Goal: Task Accomplishment & Management: Manage account settings

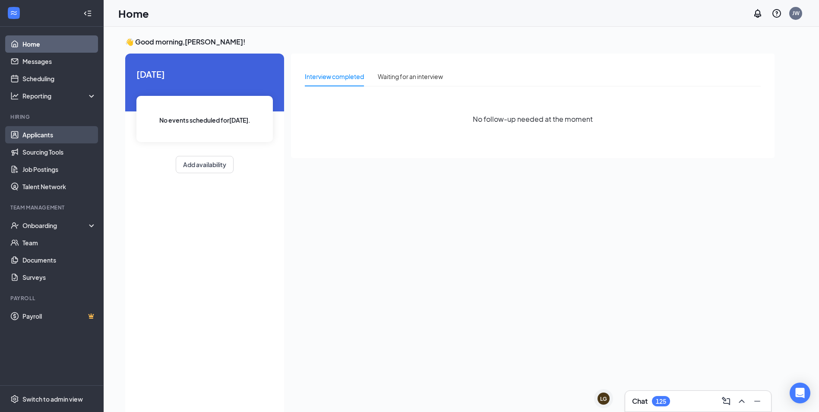
click at [46, 136] on link "Applicants" at bounding box center [59, 134] width 74 height 17
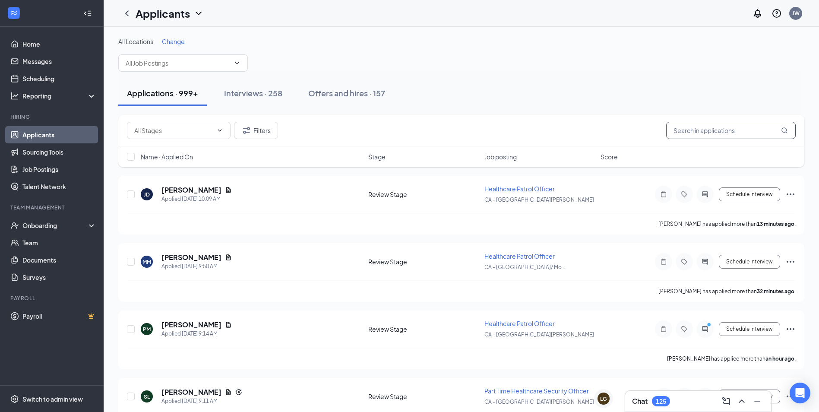
click at [692, 130] on input "text" at bounding box center [730, 130] width 129 height 17
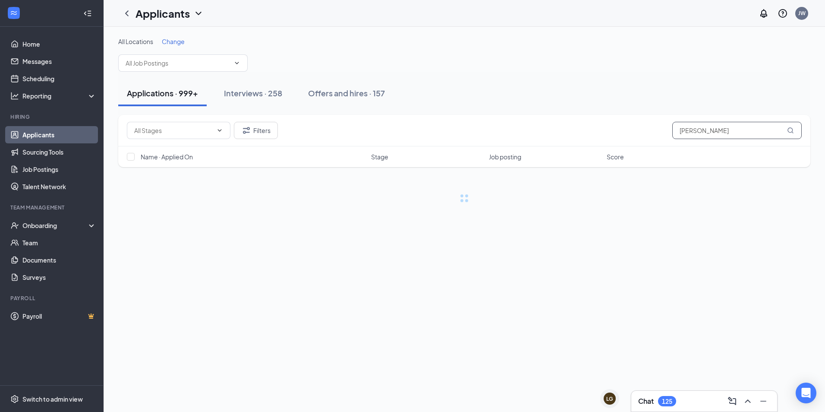
type input "[PERSON_NAME]"
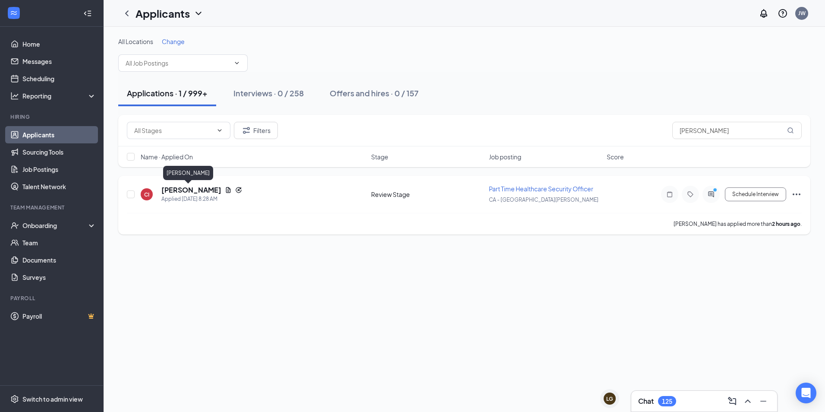
click at [182, 191] on h5 "[PERSON_NAME]" at bounding box center [191, 189] width 60 height 9
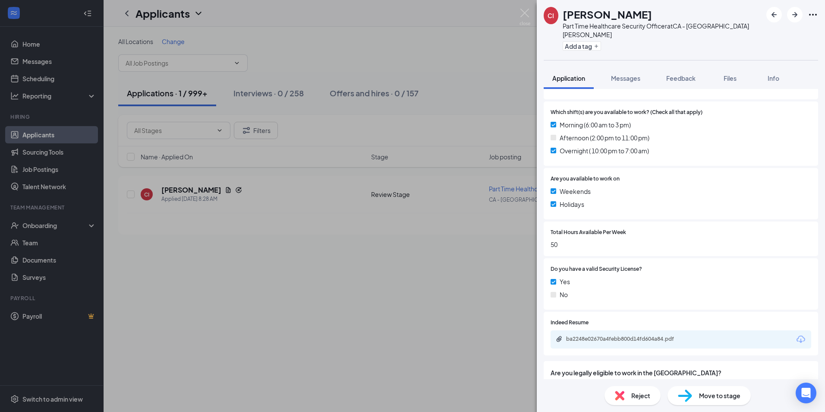
scroll to position [287, 0]
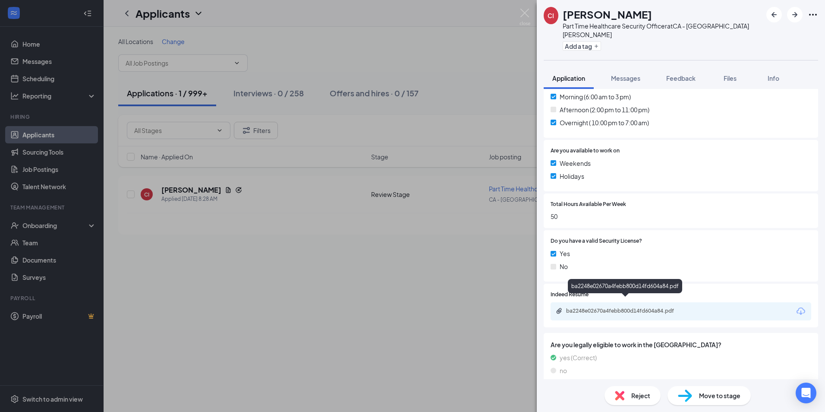
click at [611, 307] on div "ba2248e02670a4febb800d14fd604a84.pdf" at bounding box center [626, 310] width 121 height 7
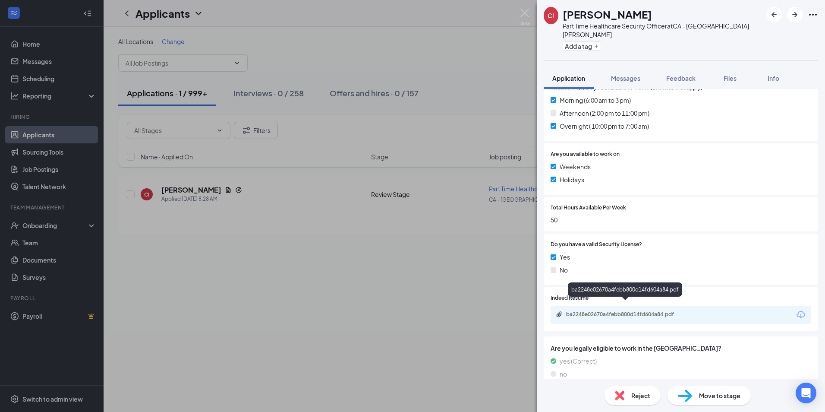
click at [580, 311] on div "ba2248e02670a4febb800d14fd604a84.pdf" at bounding box center [626, 314] width 121 height 7
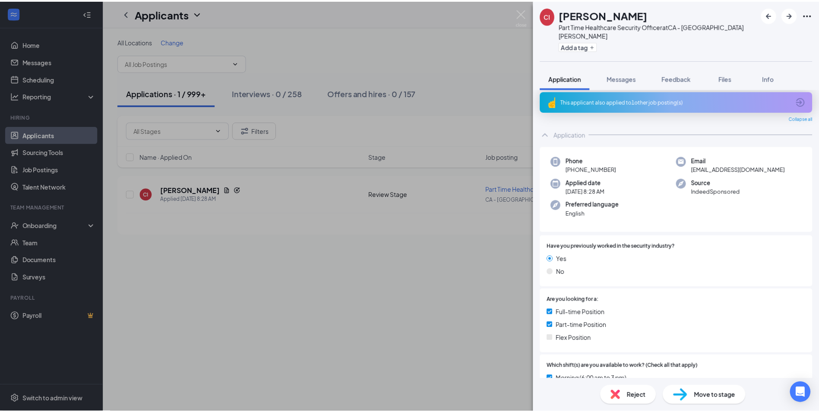
scroll to position [0, 0]
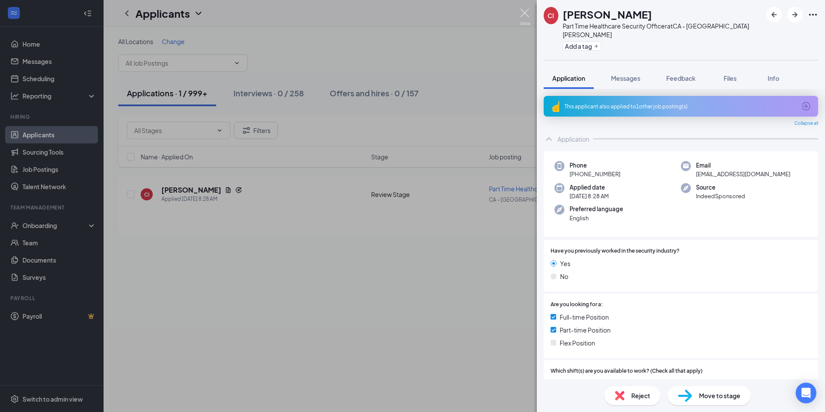
click at [524, 16] on img at bounding box center [525, 17] width 11 height 17
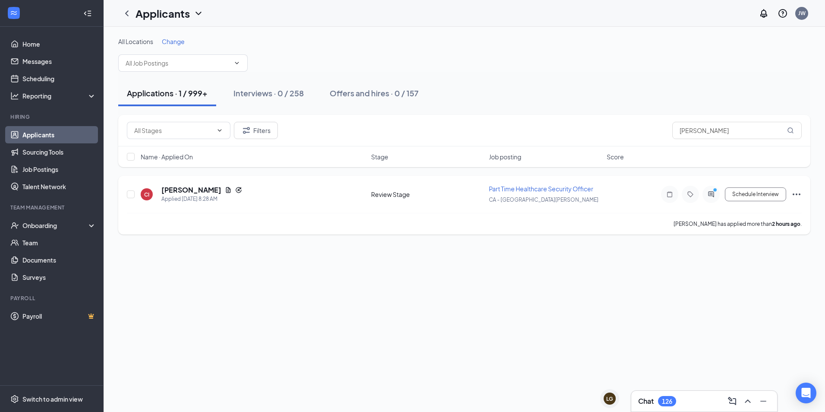
click at [501, 188] on span "Part Time Healthcare Security Officer" at bounding box center [541, 189] width 104 height 8
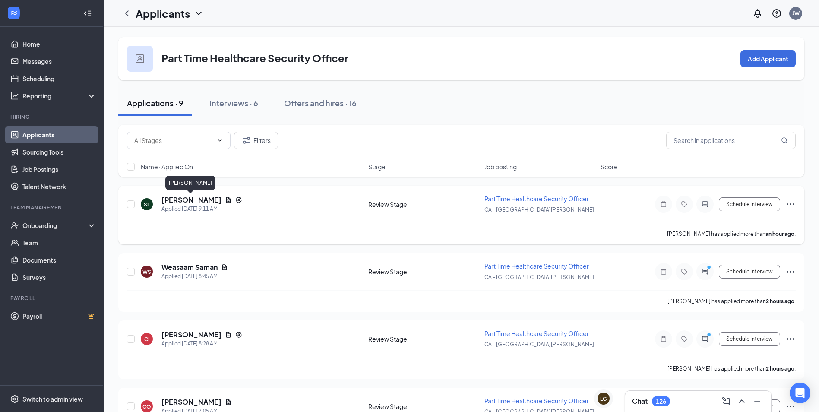
click at [185, 200] on h5 "[PERSON_NAME]" at bounding box center [191, 199] width 60 height 9
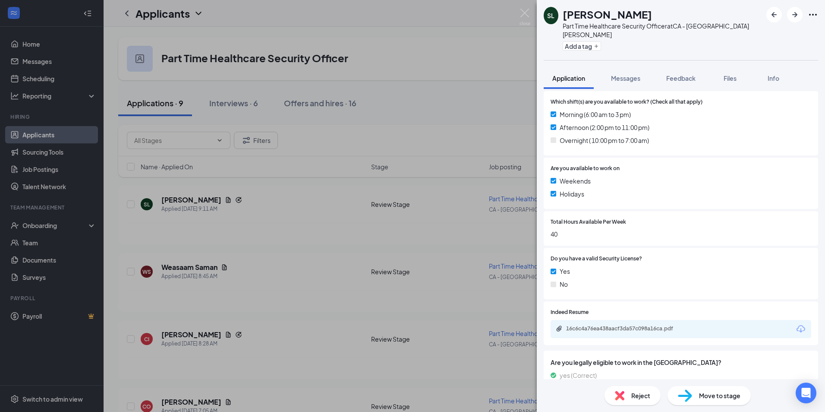
scroll to position [287, 0]
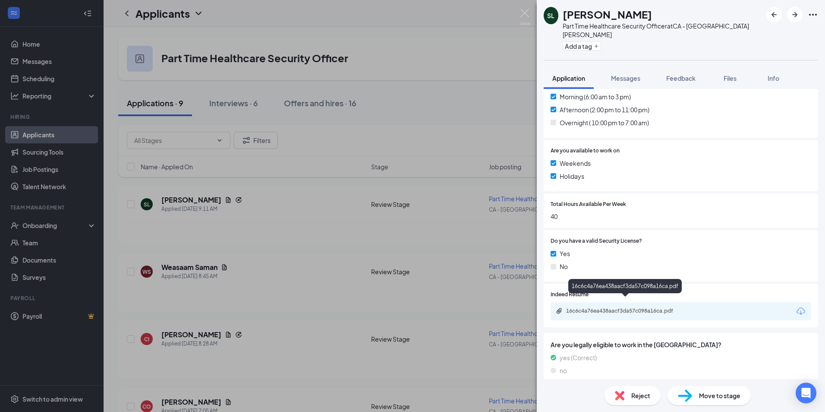
click at [607, 307] on div "16c6c4a76ea438aacf3da57c098a16ca.pdf" at bounding box center [626, 310] width 121 height 7
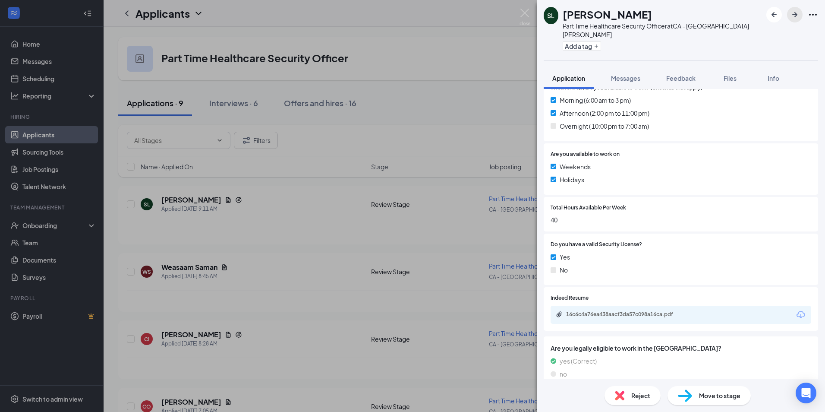
click at [795, 14] on icon "ArrowRight" at bounding box center [794, 14] width 5 height 5
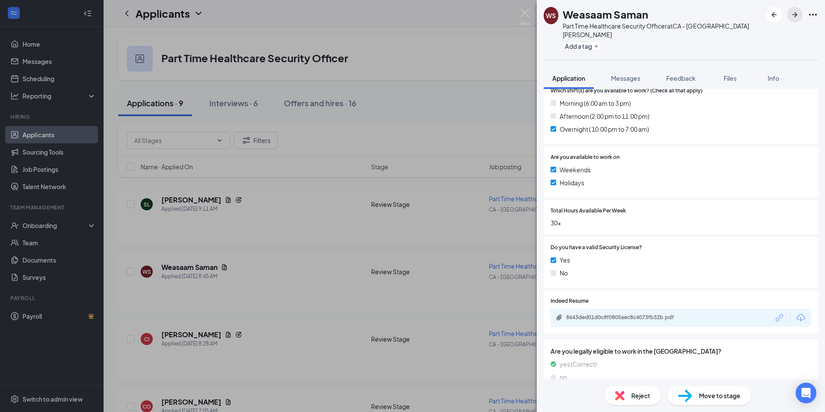
scroll to position [287, 0]
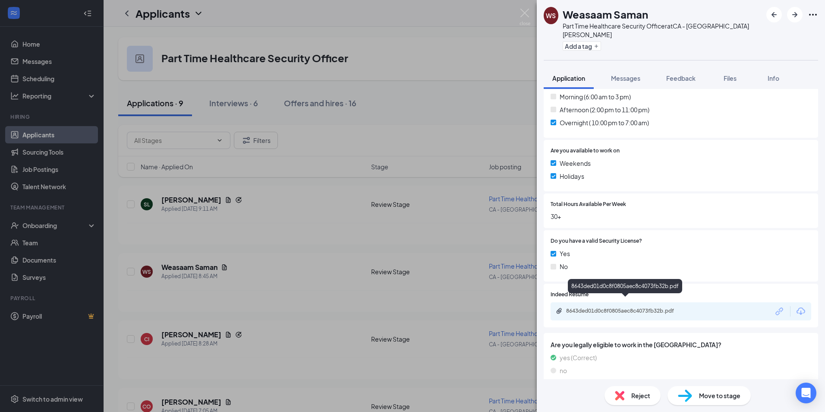
click at [599, 307] on div "8643ded01d0c8f0805aec8c4073fb32b.pdf" at bounding box center [626, 310] width 121 height 7
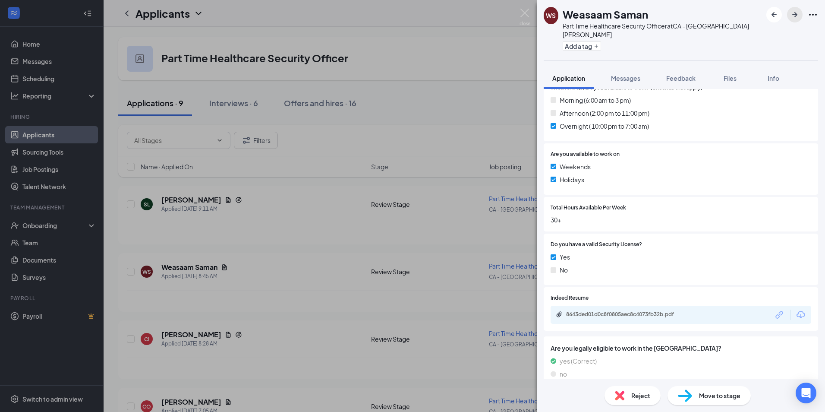
click at [791, 16] on icon "ArrowRight" at bounding box center [795, 14] width 10 height 10
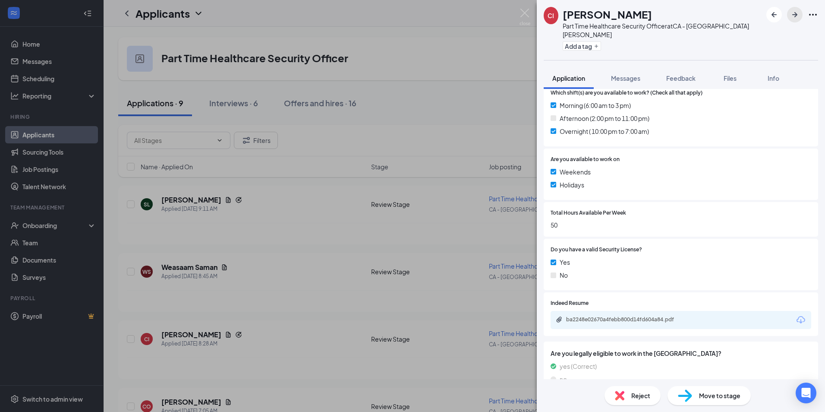
scroll to position [287, 0]
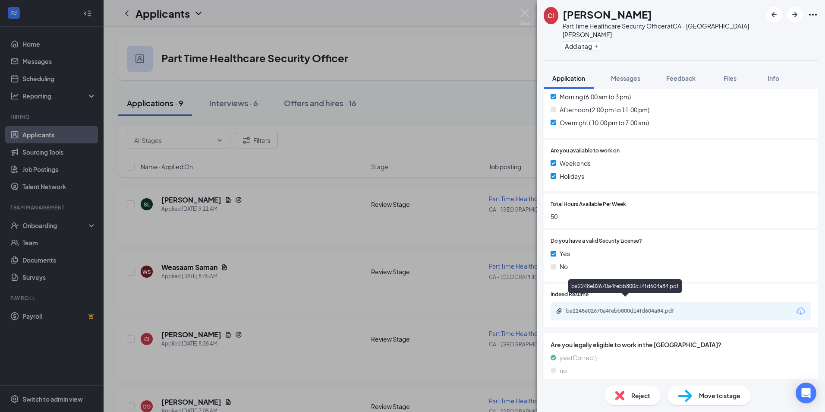
click at [601, 307] on div "ba2248e02670a4febb800d14fd604a84.pdf" at bounding box center [626, 310] width 121 height 7
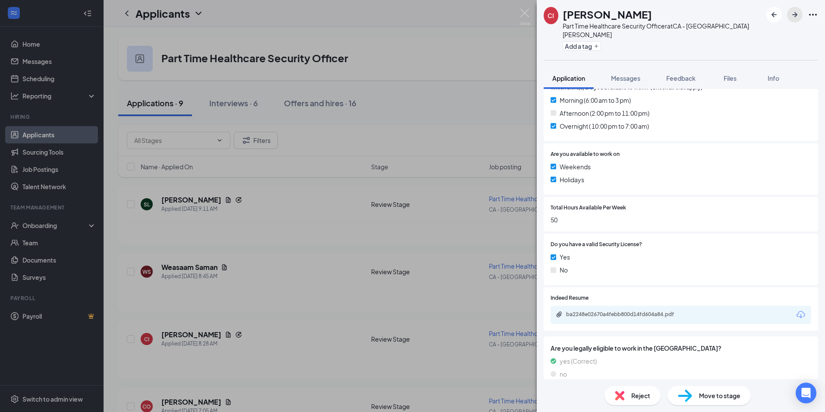
click at [796, 16] on icon "ArrowRight" at bounding box center [795, 14] width 10 height 10
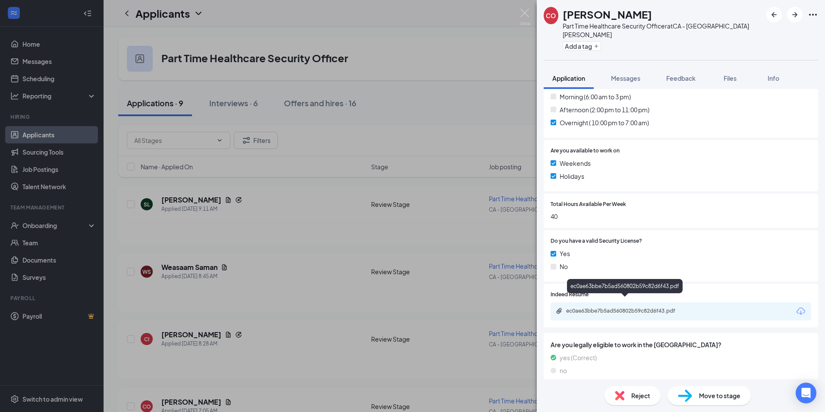
click at [599, 307] on div "ec0ae63bbe7b5ad560802b59c82d6f43.pdf" at bounding box center [626, 310] width 121 height 7
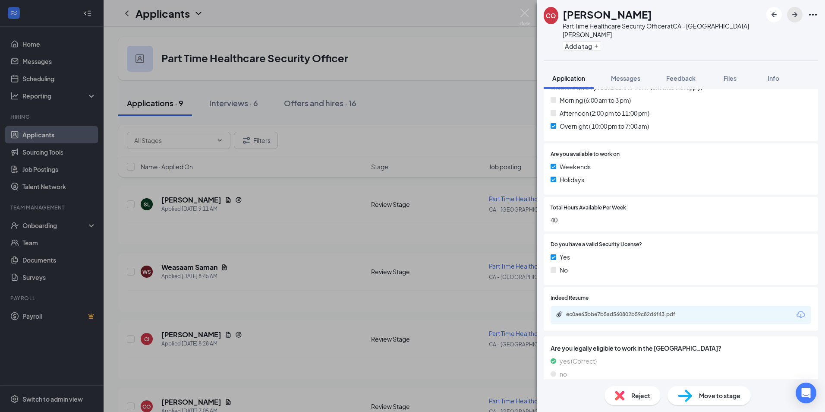
click at [794, 14] on icon "ArrowRight" at bounding box center [794, 14] width 5 height 5
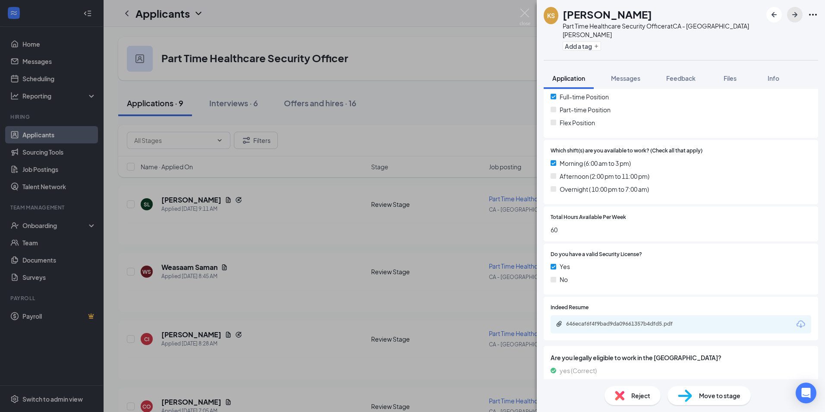
scroll to position [209, 0]
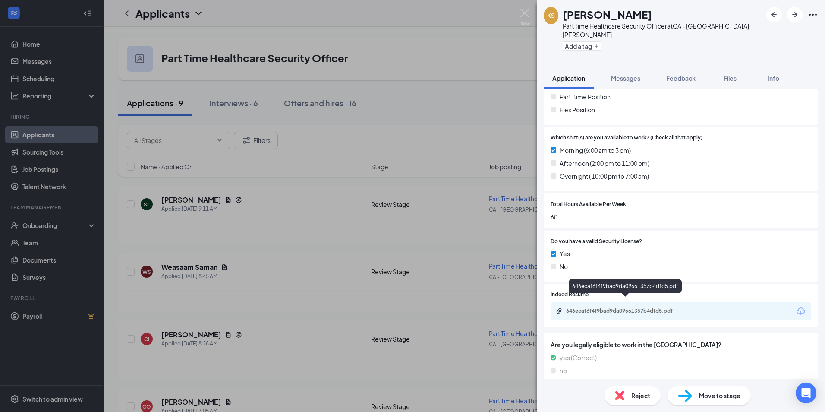
click at [593, 307] on div "646ecaf6f4f9bad9da09661357b4dfd5.pdf" at bounding box center [626, 310] width 121 height 7
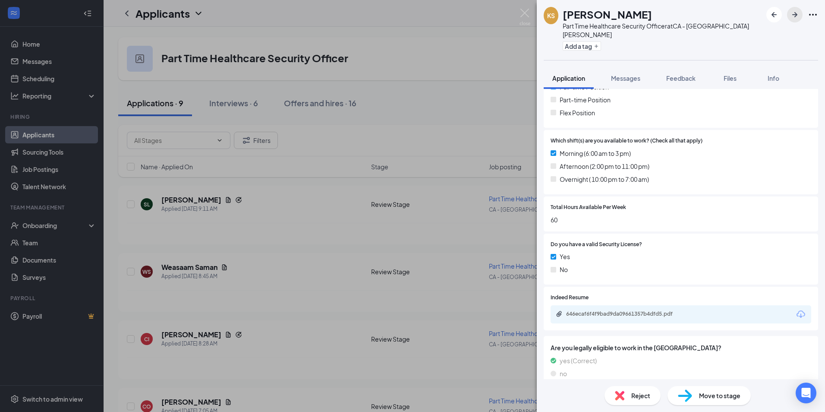
click at [796, 14] on icon "ArrowRight" at bounding box center [794, 14] width 5 height 5
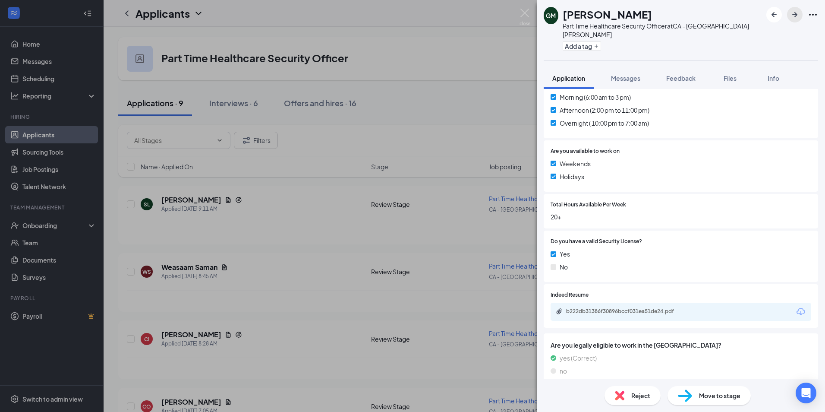
scroll to position [262, 0]
click at [598, 307] on div "b222db31386f30896bccf031ea51de24.pdf" at bounding box center [626, 310] width 121 height 7
click at [792, 14] on icon "ArrowRight" at bounding box center [795, 14] width 10 height 10
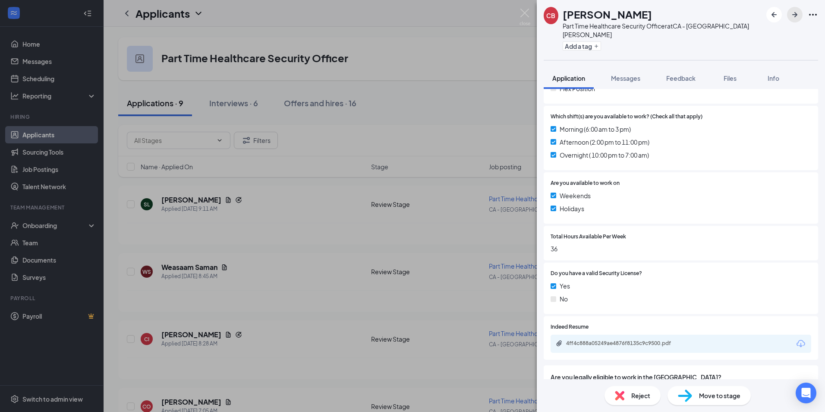
scroll to position [262, 0]
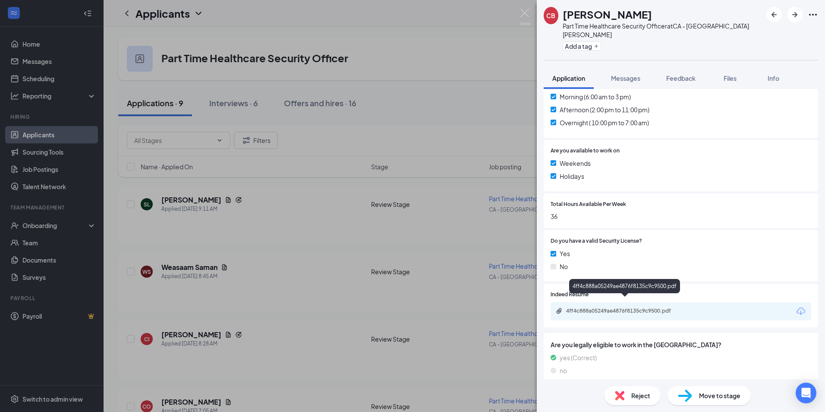
click at [628, 307] on div "4ff4c888a05249ae4876f8135c9c9500.pdf" at bounding box center [626, 310] width 121 height 7
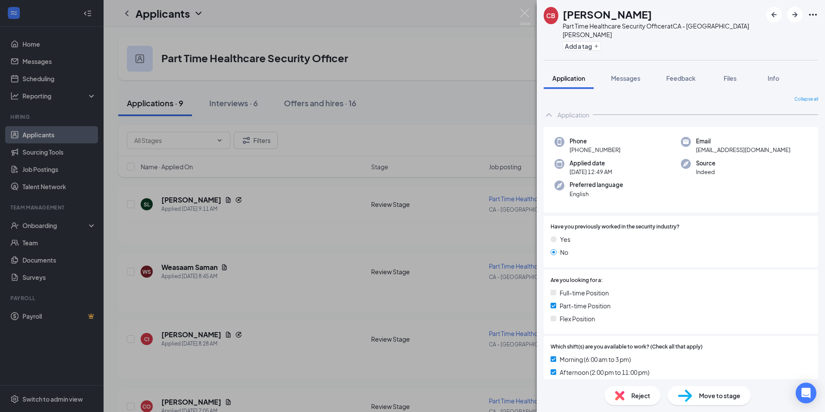
scroll to position [259, 0]
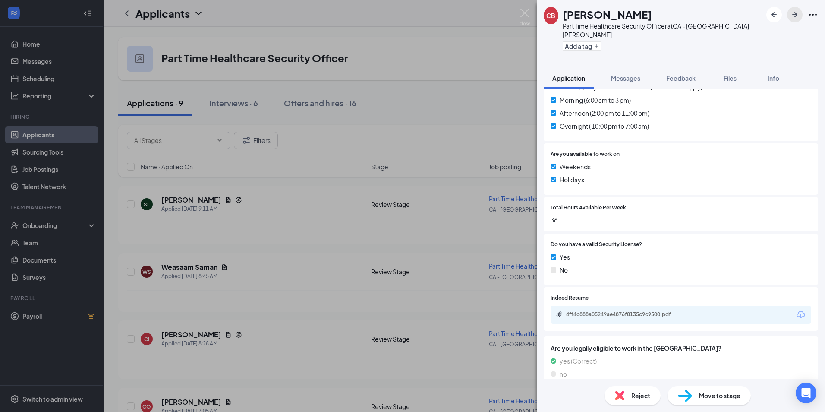
click at [794, 20] on button "button" at bounding box center [795, 15] width 16 height 16
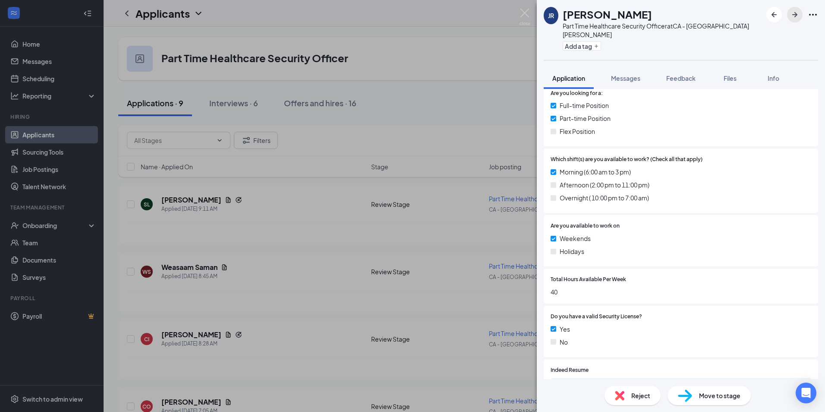
scroll to position [216, 0]
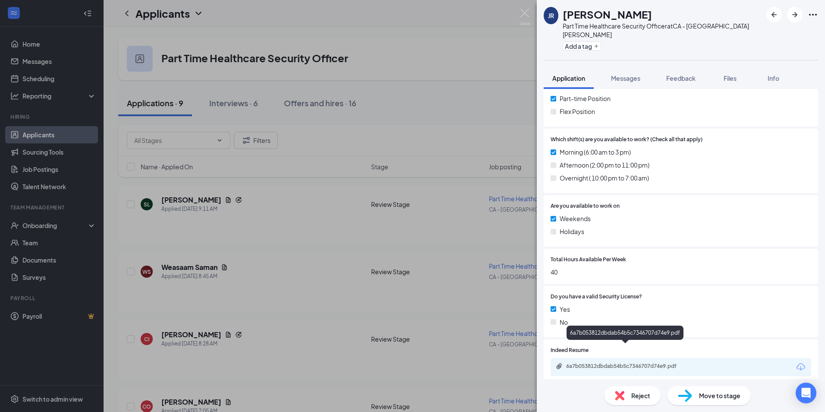
click at [613, 362] on div "6a7b053812dbdab54b5c7346707d74e9.pdf" at bounding box center [626, 365] width 121 height 7
click at [791, 14] on icon "ArrowRight" at bounding box center [795, 14] width 10 height 10
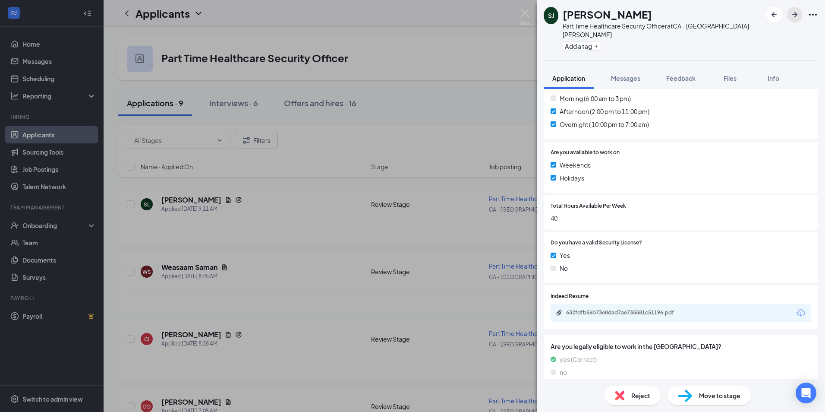
scroll to position [262, 0]
click at [592, 307] on div "632fdfb56b73e8dad7ae735581c51196.pdf" at bounding box center [626, 310] width 121 height 7
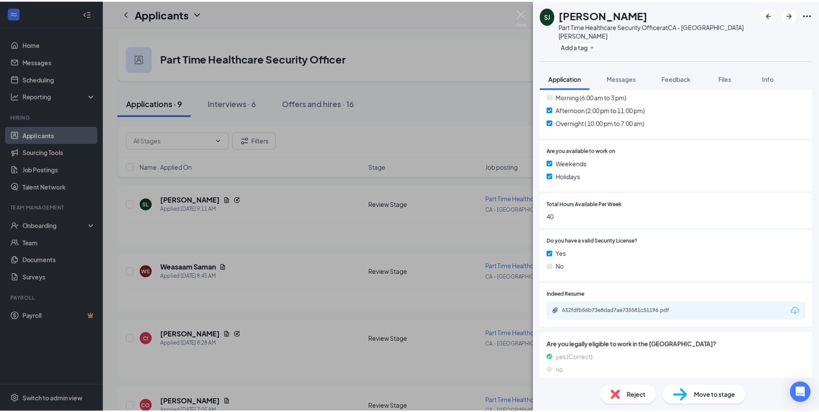
scroll to position [259, 0]
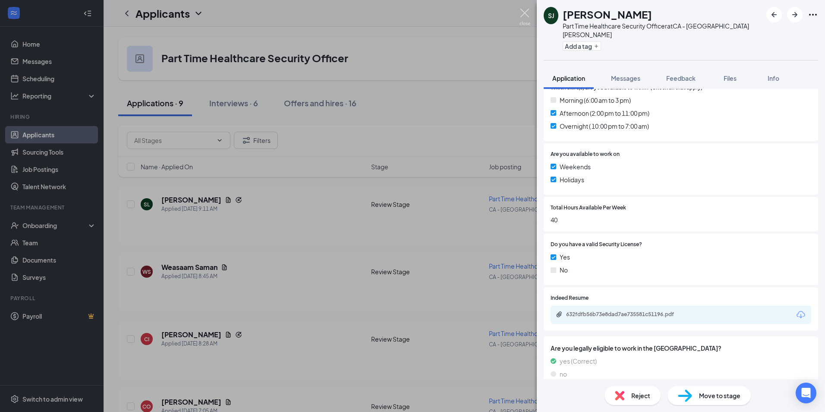
click at [525, 14] on img at bounding box center [525, 17] width 11 height 17
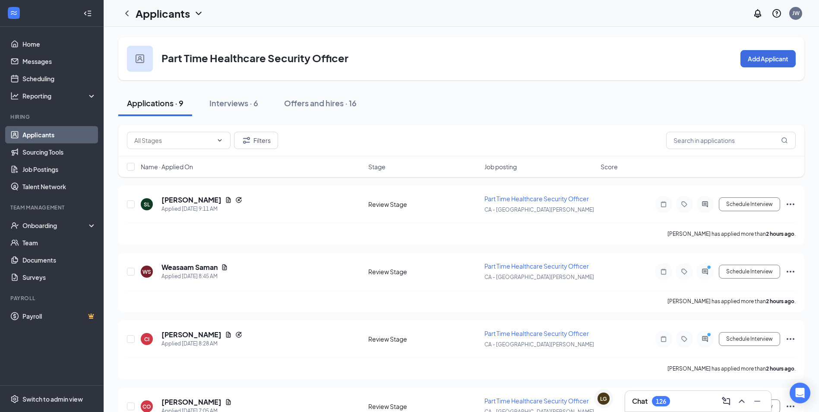
click at [62, 132] on link "Applicants" at bounding box center [59, 134] width 74 height 17
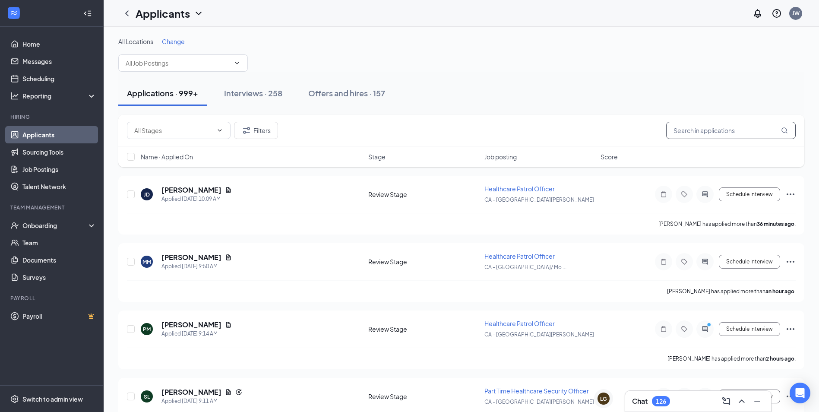
click at [710, 131] on input "text" at bounding box center [730, 130] width 129 height 17
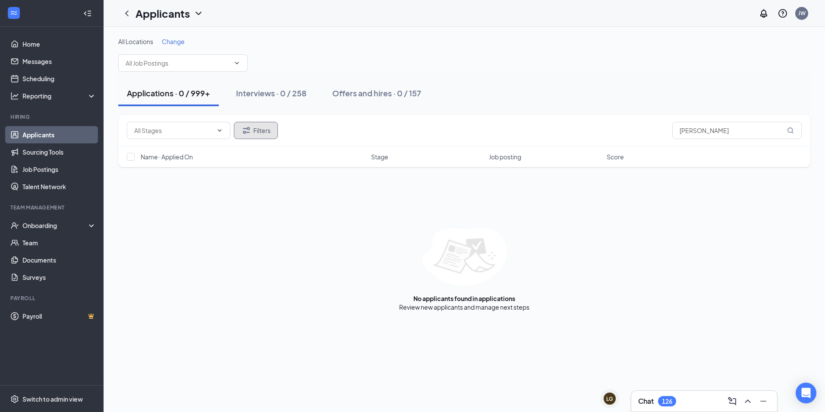
click at [266, 129] on button "Filters" at bounding box center [256, 130] width 44 height 17
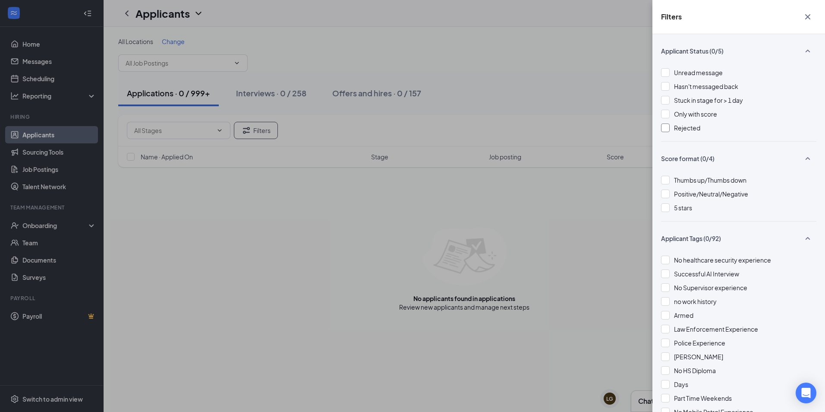
click at [662, 124] on div at bounding box center [665, 127] width 9 height 9
drag, startPoint x: 811, startPoint y: 15, endPoint x: 805, endPoint y: 22, distance: 9.6
click at [810, 15] on icon "Cross" at bounding box center [808, 17] width 10 height 10
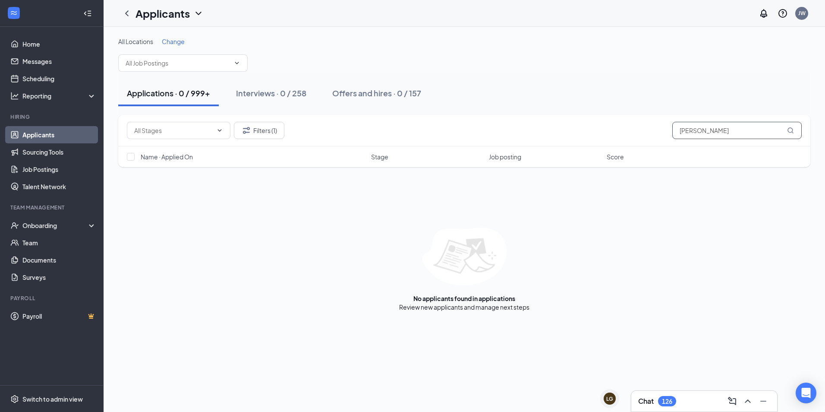
click at [747, 134] on input "roy lee walker" at bounding box center [736, 130] width 129 height 17
drag, startPoint x: 744, startPoint y: 131, endPoint x: 603, endPoint y: 136, distance: 140.3
click at [603, 136] on div "Filters (1) roy lee walker" at bounding box center [464, 130] width 675 height 17
type input "roy"
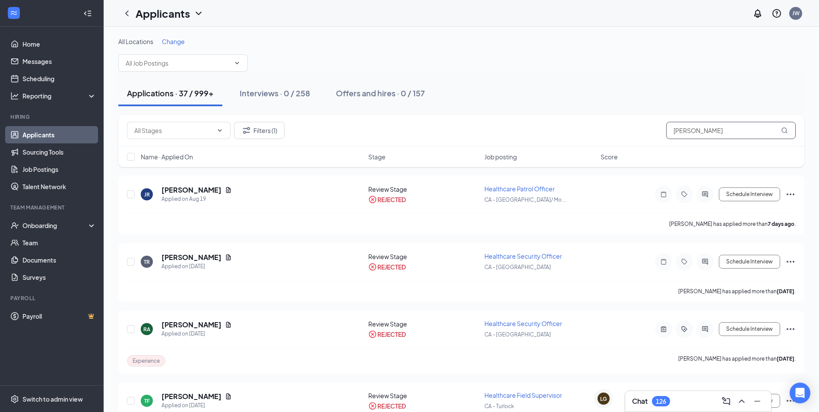
drag, startPoint x: 746, startPoint y: 131, endPoint x: 640, endPoint y: 139, distance: 106.4
click at [640, 139] on div "Filters (1) roy" at bounding box center [461, 130] width 668 height 17
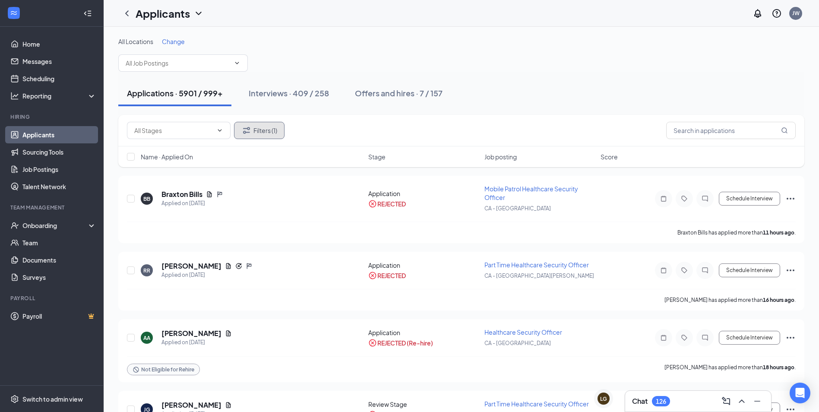
click at [279, 134] on button "Filters (1)" at bounding box center [259, 130] width 50 height 17
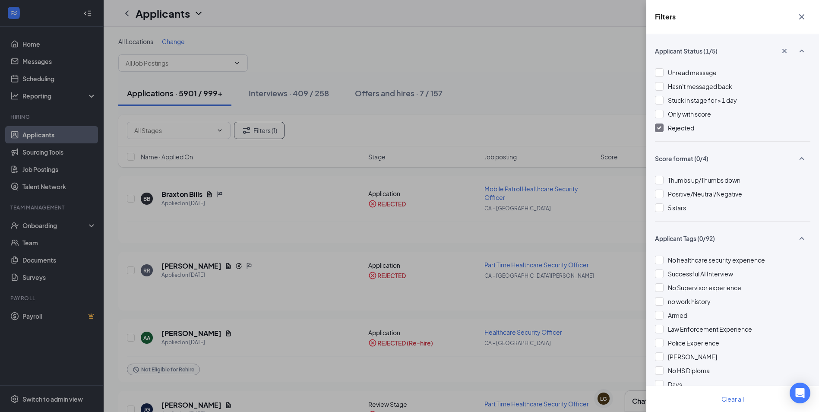
click at [662, 131] on div at bounding box center [659, 127] width 9 height 9
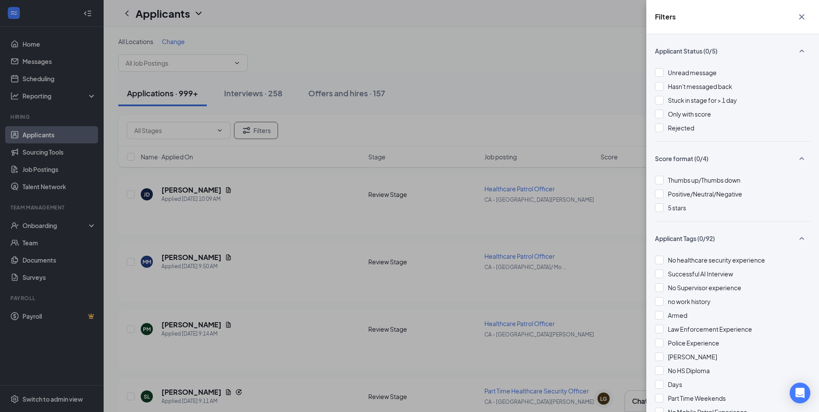
click at [802, 18] on icon "Cross" at bounding box center [801, 17] width 10 height 10
